Goal: Task Accomplishment & Management: Manage account settings

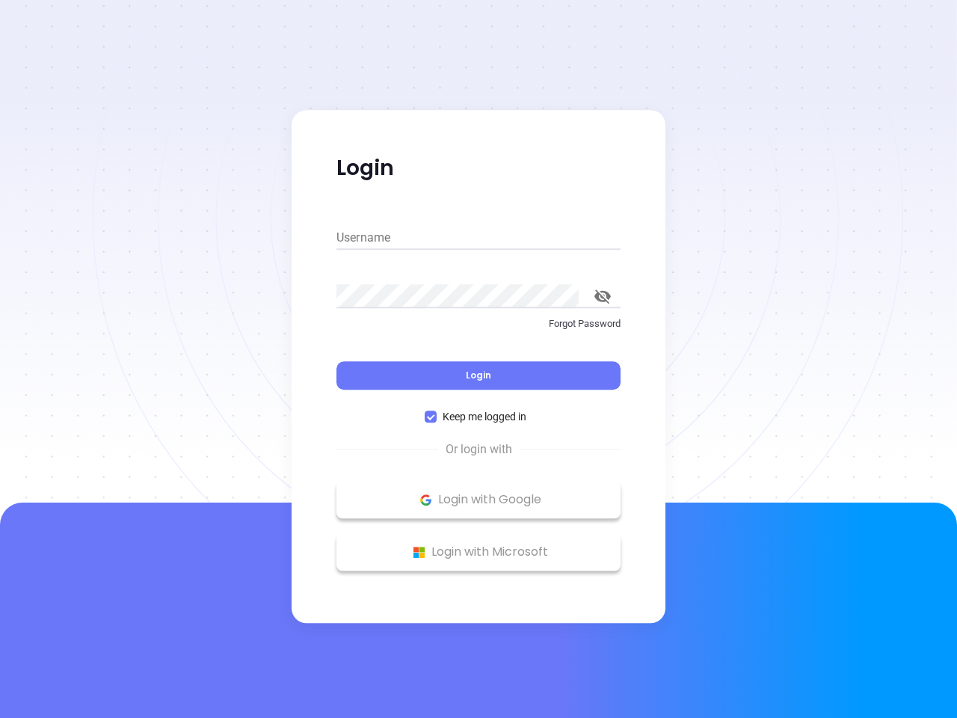
click at [478, 359] on div "Login" at bounding box center [478, 366] width 284 height 46
click at [478, 238] on input "Username" at bounding box center [478, 238] width 284 height 24
click at [602, 296] on icon "toggle password visibility" at bounding box center [602, 296] width 16 height 14
click at [478, 375] on span "Login" at bounding box center [478, 375] width 25 height 13
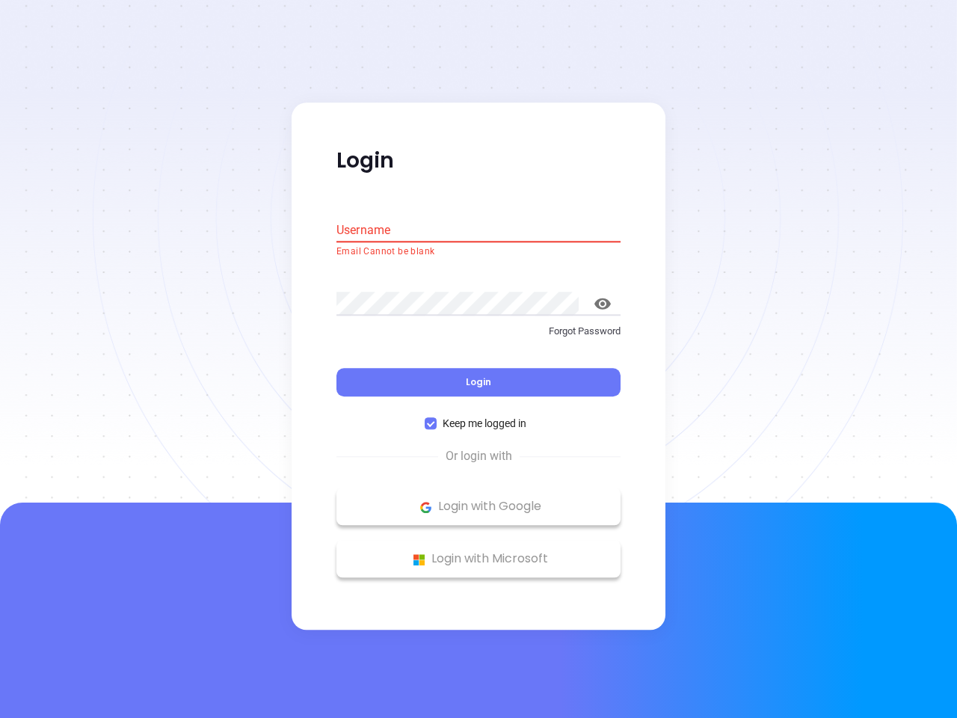
click at [478, 416] on span "Keep me logged in" at bounding box center [485, 424] width 96 height 16
click at [437, 418] on input "Keep me logged in" at bounding box center [431, 424] width 12 height 12
checkbox input "false"
click at [478, 499] on p "Login with Google" at bounding box center [478, 507] width 269 height 22
click at [478, 552] on p "Login with Microsoft" at bounding box center [478, 559] width 269 height 22
